Goal: Task Accomplishment & Management: Use online tool/utility

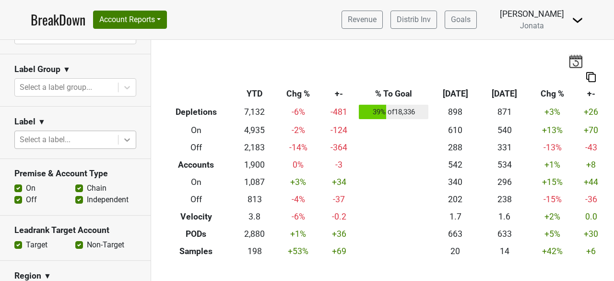
scroll to position [239, 0]
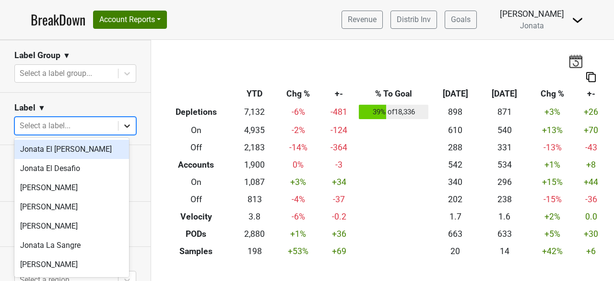
click at [122, 128] on icon at bounding box center [127, 126] width 10 height 10
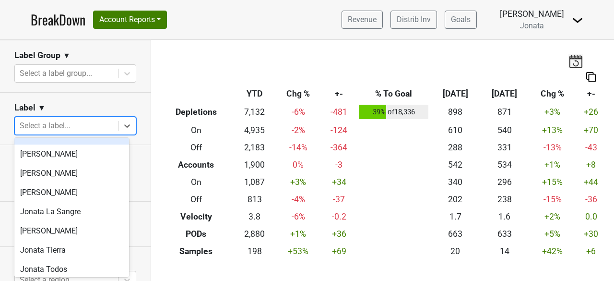
scroll to position [0, 0]
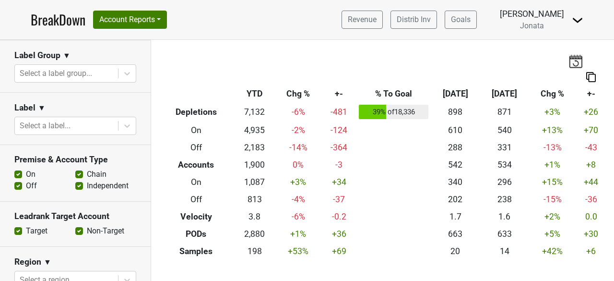
click at [101, 88] on section "Label Group ▼ Select a label group..." at bounding box center [75, 66] width 151 height 52
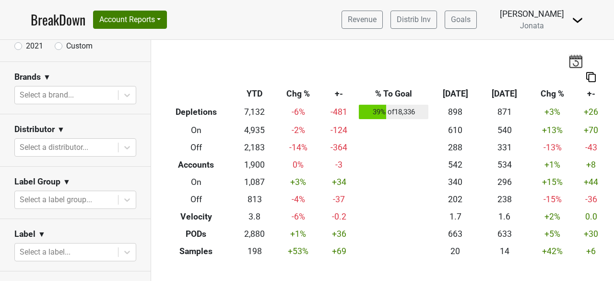
scroll to position [112, 0]
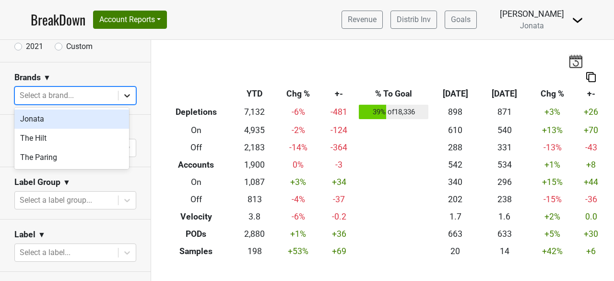
click at [122, 96] on icon at bounding box center [127, 96] width 10 height 10
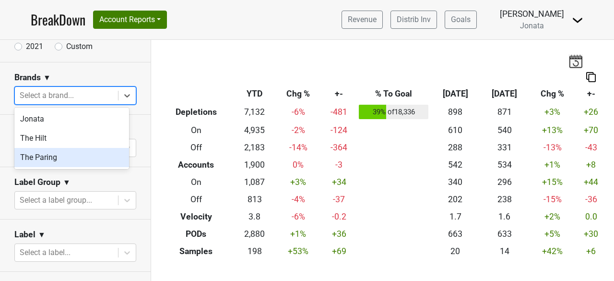
click at [41, 159] on div "The Paring" at bounding box center [71, 157] width 115 height 19
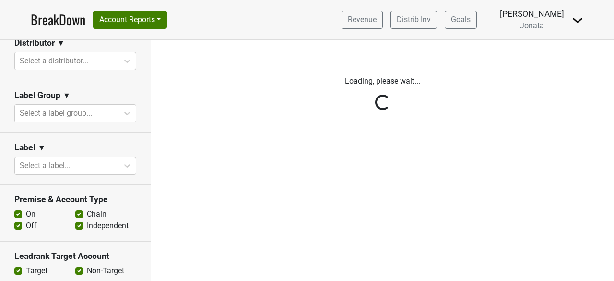
scroll to position [224, 0]
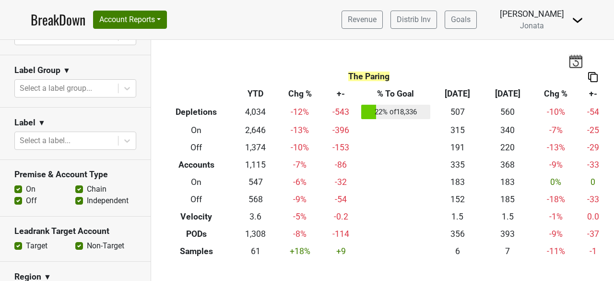
click at [26, 188] on label "On" at bounding box center [31, 189] width 10 height 12
click at [17, 188] on input "On" at bounding box center [18, 188] width 8 height 10
checkbox input "false"
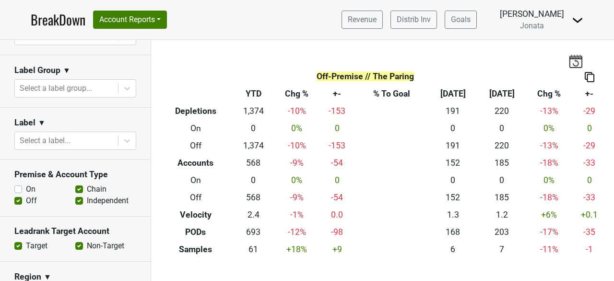
click at [87, 200] on label "Independent" at bounding box center [108, 201] width 42 height 12
click at [75, 200] on input "Independent" at bounding box center [79, 200] width 8 height 10
checkbox input "false"
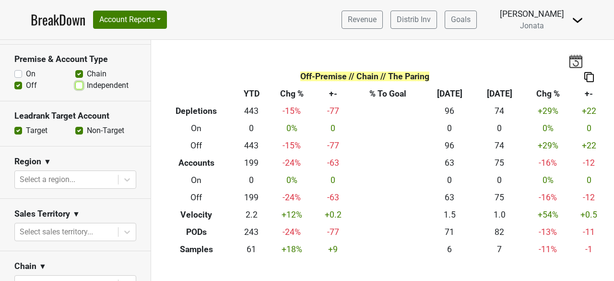
scroll to position [340, 0]
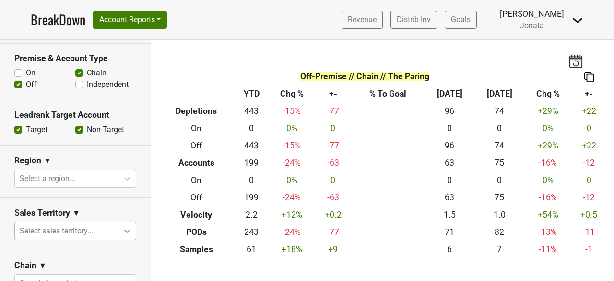
click at [122, 230] on body "BreakDown Account Reports SuperRanker Map Award Progress Chain Compliance CRM N…" at bounding box center [307, 140] width 614 height 281
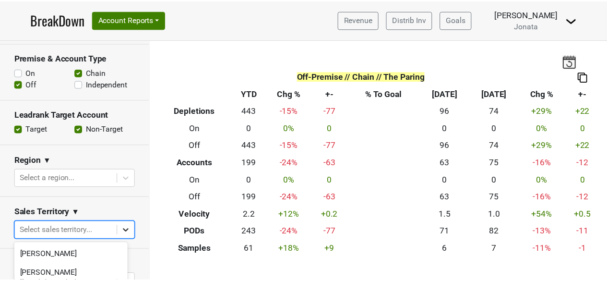
scroll to position [62, 0]
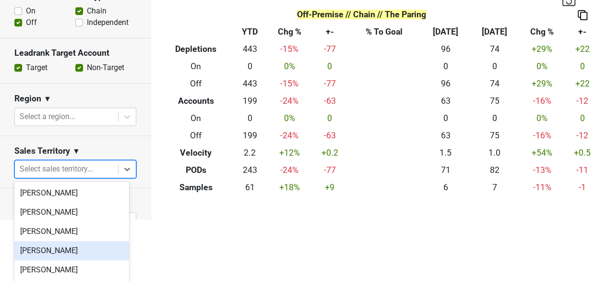
click at [63, 251] on div "[PERSON_NAME]" at bounding box center [71, 250] width 115 height 19
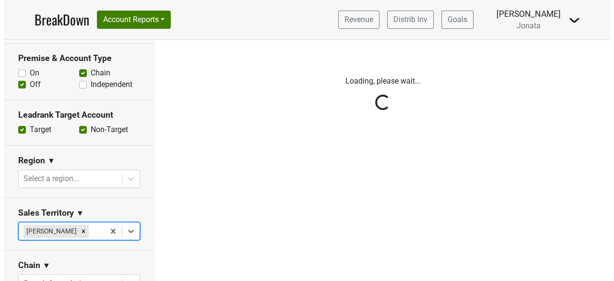
scroll to position [0, 0]
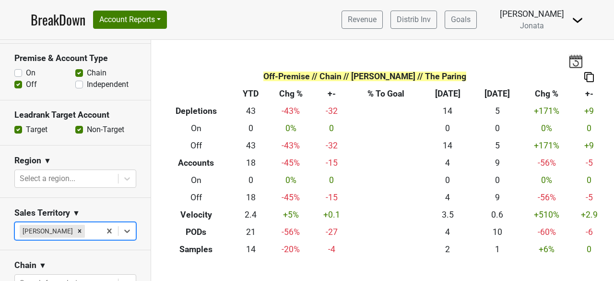
click at [135, 212] on section "Sales Territory ▼ option [PERSON_NAME], selected. Select is focused ,type to re…" at bounding box center [75, 224] width 151 height 52
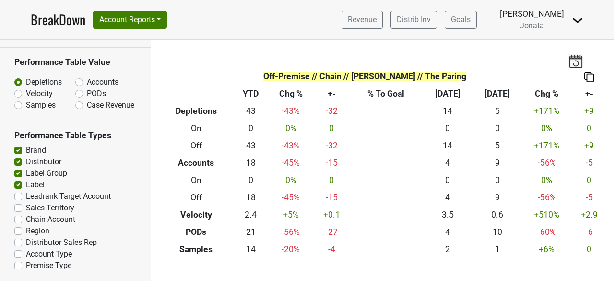
scroll to position [605, 0]
click at [26, 219] on label "Chain Account" at bounding box center [50, 220] width 49 height 12
click at [17, 219] on input "Chain Account" at bounding box center [18, 219] width 8 height 10
checkbox input "true"
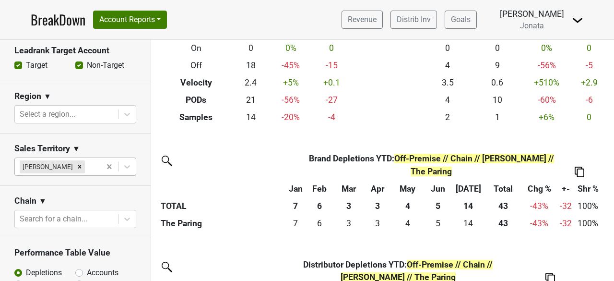
scroll to position [0, 0]
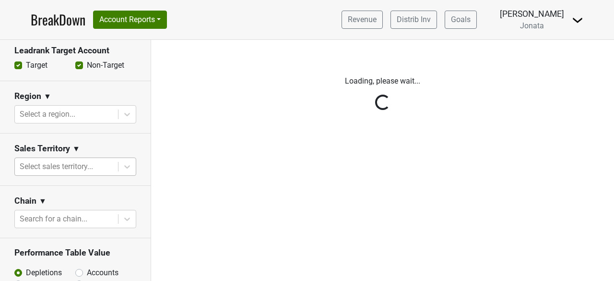
click at [77, 162] on div "Reset filters Time Period YTD LTM 1H 2024 L6M 2H 2023 L3M [DATE] '25 2022 L2M A…" at bounding box center [75, 160] width 151 height 241
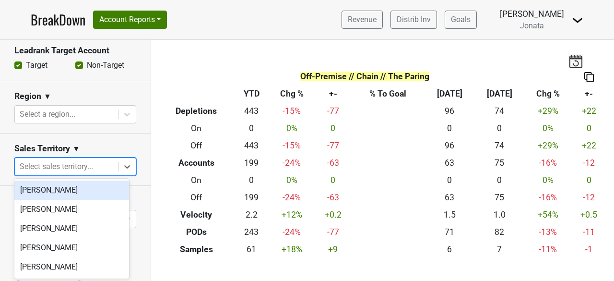
click at [53, 165] on div at bounding box center [67, 166] width 94 height 13
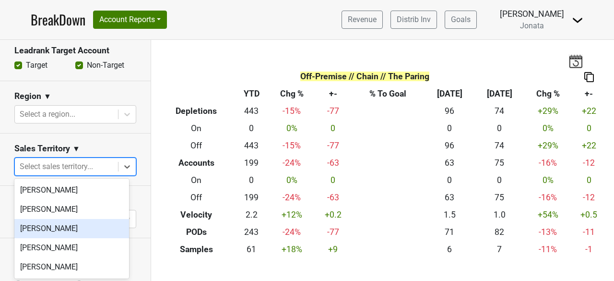
click at [37, 225] on div "[PERSON_NAME]" at bounding box center [71, 228] width 115 height 19
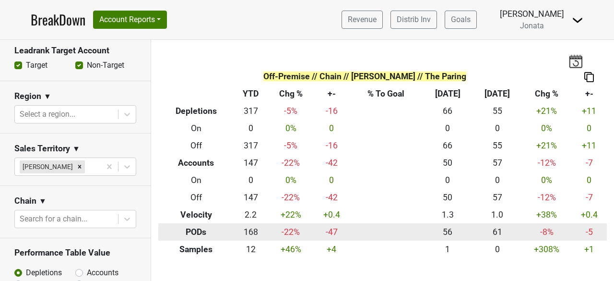
click at [181, 230] on th "PODs" at bounding box center [196, 231] width 76 height 17
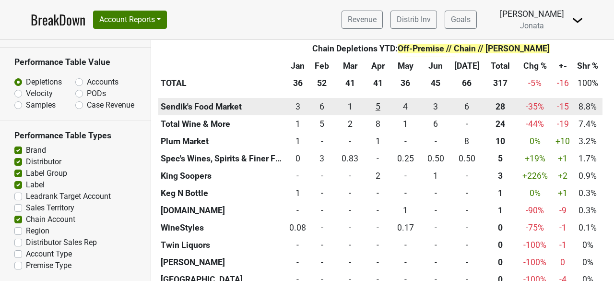
scroll to position [928, 0]
